Goal: Transaction & Acquisition: Book appointment/travel/reservation

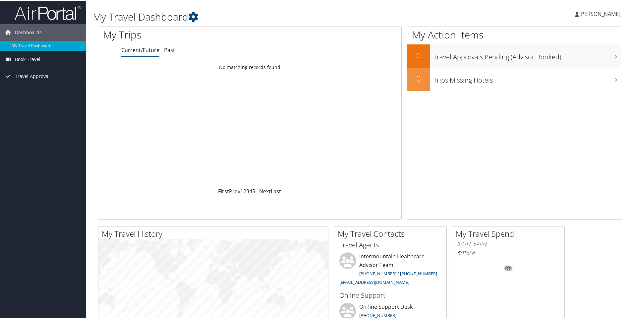
click at [38, 62] on span "Book Travel" at bounding box center [28, 58] width 26 height 17
click at [35, 84] on link "Book/Manage Online Trips" at bounding box center [43, 82] width 86 height 10
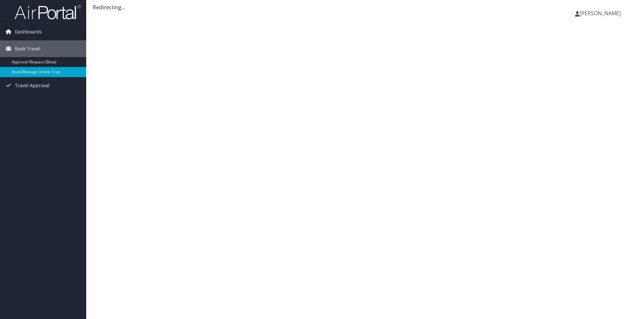
click at [595, 16] on span "[PERSON_NAME]" at bounding box center [599, 13] width 41 height 7
